Goal: Task Accomplishment & Management: Manage account settings

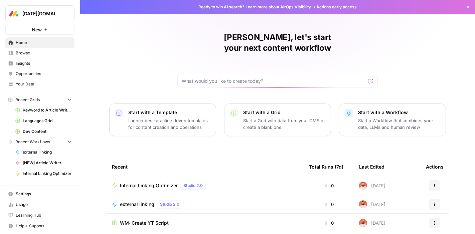
click at [20, 192] on span "Settings" at bounding box center [44, 194] width 56 height 6
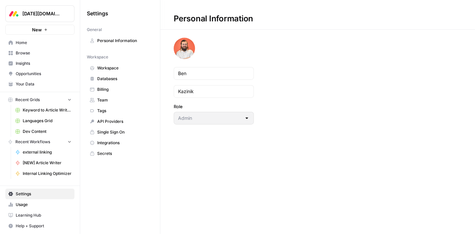
click at [103, 99] on span "Team" at bounding box center [123, 100] width 53 height 6
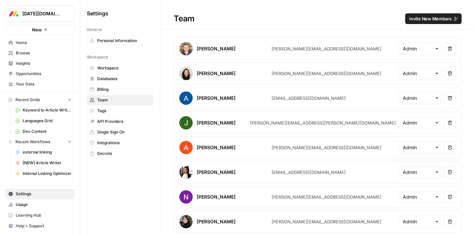
click at [419, 19] on span "Invite New Members" at bounding box center [430, 18] width 42 height 7
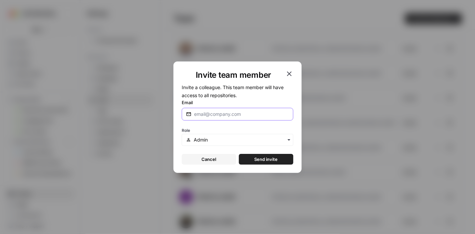
click at [228, 113] on input "Email" at bounding box center [241, 114] width 95 height 7
paste input "asafha@monday.com"
type input "asafha@monday.com"
click at [239, 127] on div "Role" at bounding box center [238, 136] width 112 height 20
click at [248, 126] on div "Role" at bounding box center [238, 136] width 112 height 20
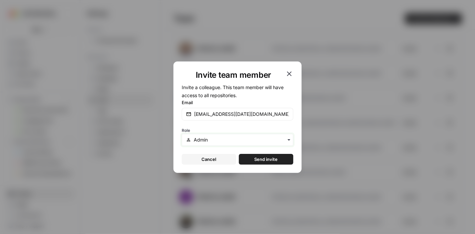
click at [221, 140] on input "text" at bounding box center [241, 140] width 95 height 7
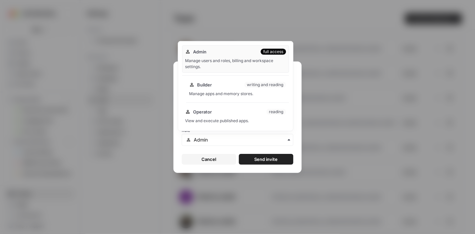
click at [239, 84] on div "Builder writing and reading" at bounding box center [237, 85] width 97 height 7
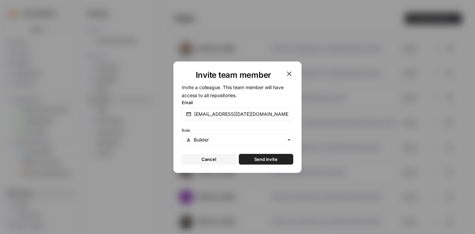
click at [256, 161] on span "Send invite" at bounding box center [266, 159] width 23 height 7
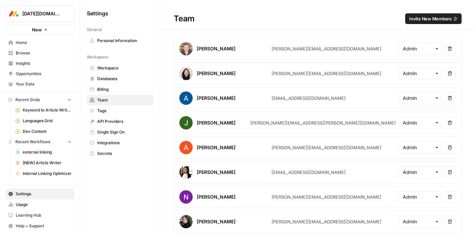
click at [415, 20] on span "Invite New Members" at bounding box center [430, 18] width 42 height 7
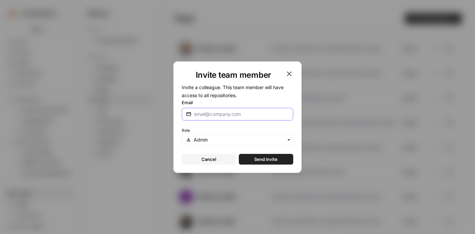
click at [227, 112] on input "Email" at bounding box center [241, 114] width 95 height 7
paste input "yoavga@monday.com"
type input "yoavga@monday.com"
click at [204, 141] on input "text" at bounding box center [241, 140] width 95 height 7
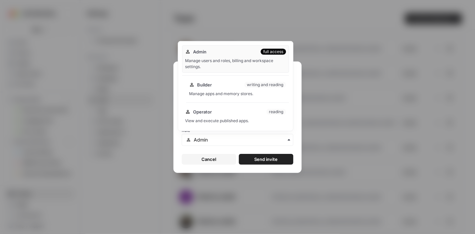
click at [196, 91] on div "Builder writing and reading Manage apps and memory stores." at bounding box center [237, 89] width 103 height 21
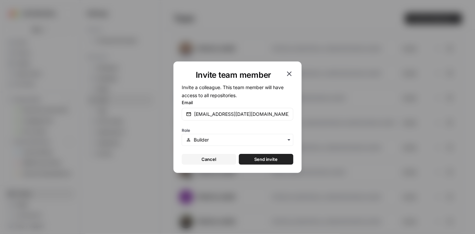
click at [251, 159] on button "Send invite" at bounding box center [266, 159] width 54 height 11
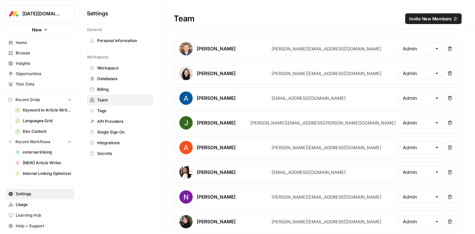
click at [409, 20] on span "Invite New Members" at bounding box center [430, 18] width 42 height 7
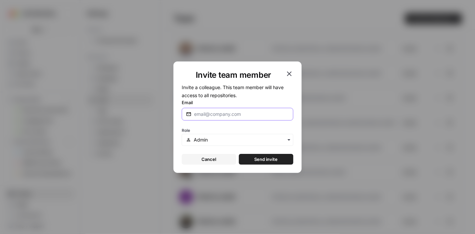
click at [220, 113] on input "Email" at bounding box center [241, 114] width 95 height 7
paste input "asafha@monday.com"
type input "asafha@monday.com"
click at [200, 139] on input "text" at bounding box center [241, 140] width 95 height 7
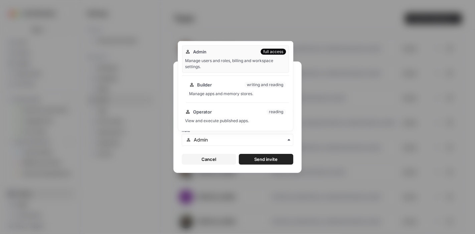
click at [199, 97] on div "Manage apps and memory stores." at bounding box center [237, 94] width 97 height 6
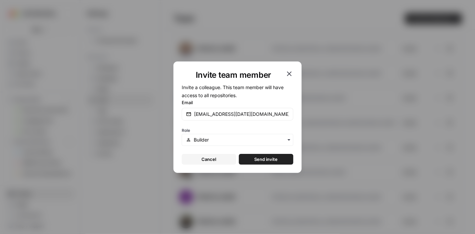
click at [251, 162] on button "Send invite" at bounding box center [266, 159] width 54 height 11
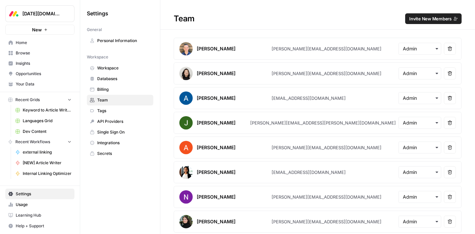
click at [254, 15] on div "Team Invite New Members" at bounding box center [317, 18] width 315 height 11
click at [337, 8] on h1 "Team Invite New Members" at bounding box center [317, 15] width 315 height 30
click at [340, 14] on div "Team Invite New Members" at bounding box center [317, 18] width 315 height 11
click at [339, 19] on div "Team Invite New Members" at bounding box center [317, 18] width 315 height 11
click at [323, 18] on div "Team Invite New Members" at bounding box center [317, 18] width 315 height 11
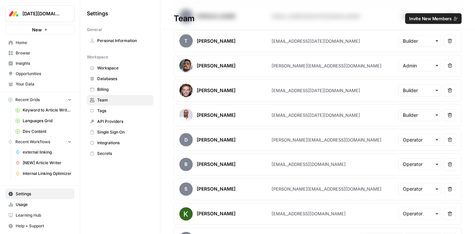
scroll to position [982, 0]
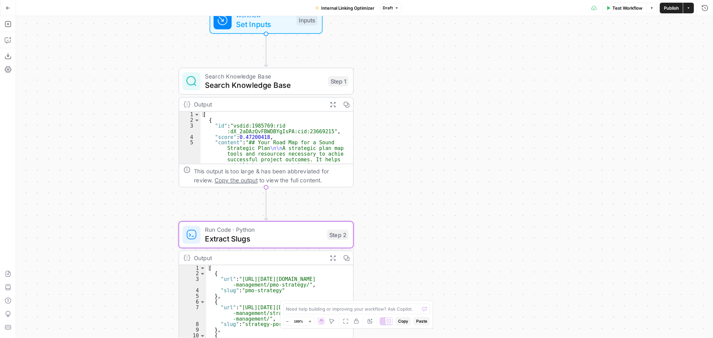
click at [6, 10] on button "Go Back" at bounding box center [8, 8] width 12 height 12
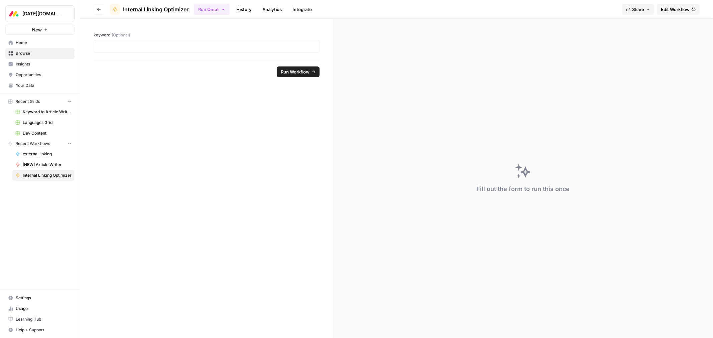
click at [44, 131] on span "Dev Content" at bounding box center [47, 133] width 49 height 6
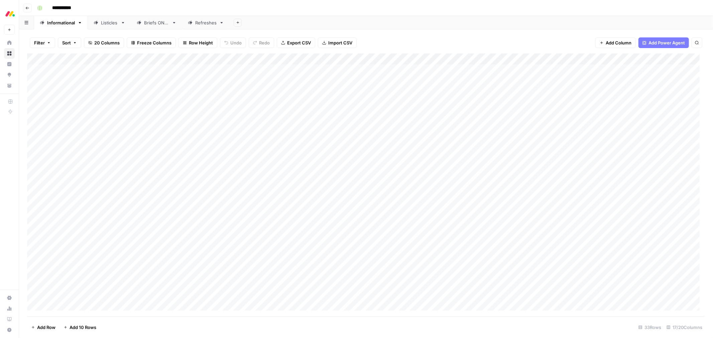
click at [616, 60] on div "Add Column" at bounding box center [366, 184] width 678 height 263
type input "Write Article"
click at [617, 116] on span "Configure Inputs" at bounding box center [611, 115] width 58 height 7
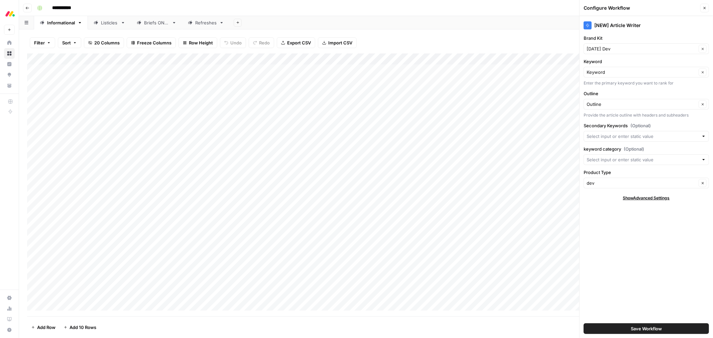
click at [702, 10] on button "Close" at bounding box center [704, 8] width 9 height 9
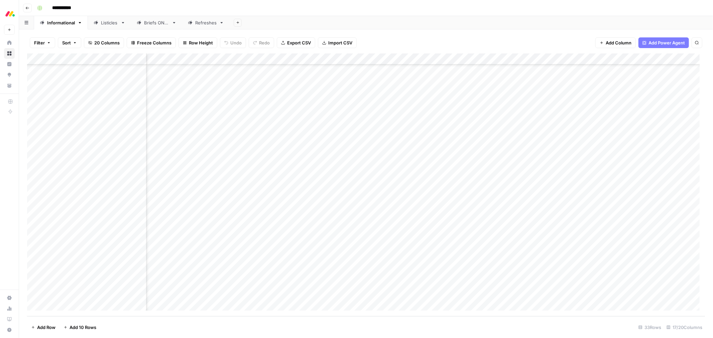
scroll to position [139, 619]
click at [110, 23] on div "Listicles" at bounding box center [109, 22] width 17 height 7
click at [591, 59] on div "Add Column" at bounding box center [366, 92] width 678 height 79
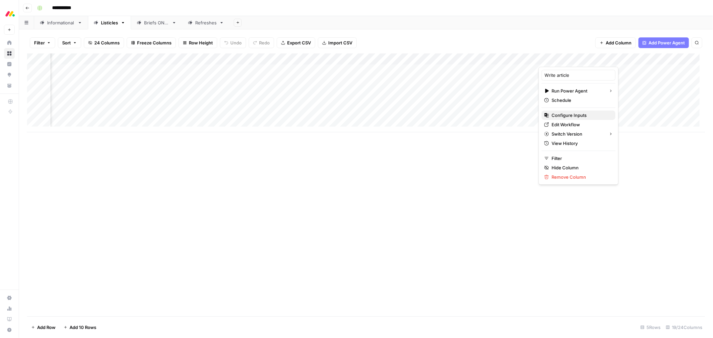
click at [583, 114] on span "Configure Inputs" at bounding box center [580, 115] width 58 height 7
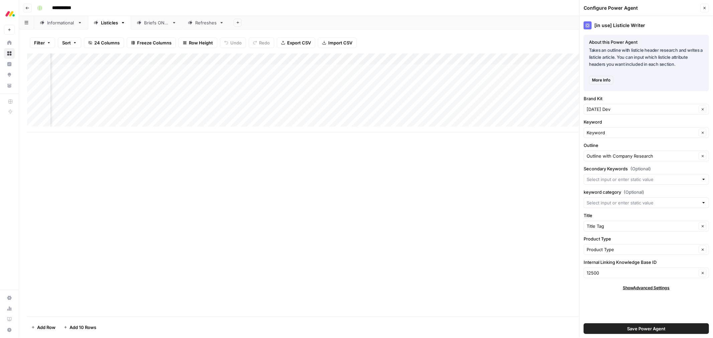
click at [703, 7] on icon "button" at bounding box center [705, 8] width 4 height 4
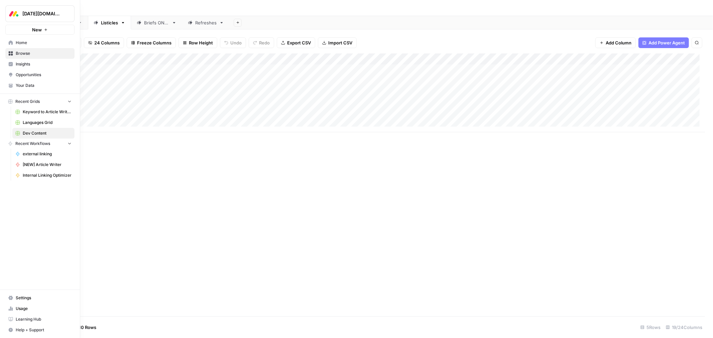
click at [23, 81] on link "Your Data" at bounding box center [39, 85] width 69 height 11
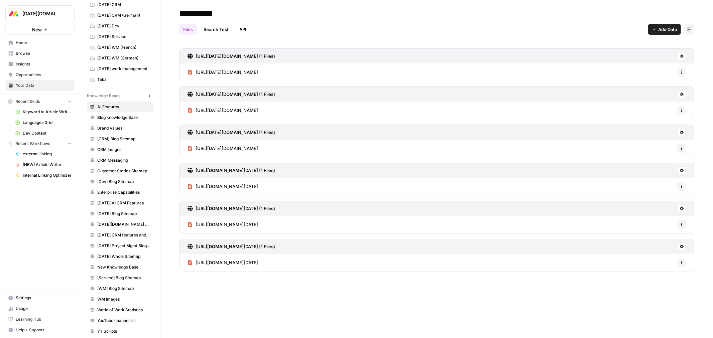
scroll to position [55, 0]
